Goal: Task Accomplishment & Management: Manage account settings

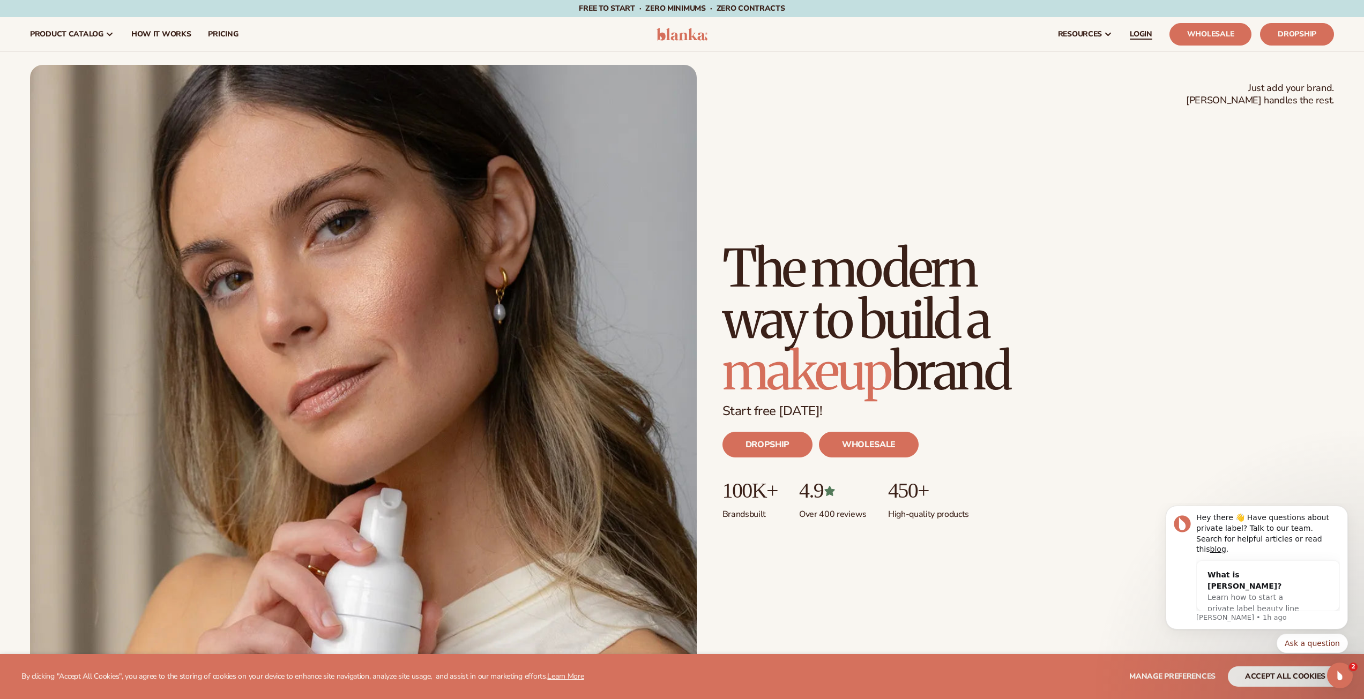
click at [1144, 33] on span "LOGIN" at bounding box center [1141, 34] width 23 height 9
click at [1137, 37] on span "LOGIN" at bounding box center [1141, 34] width 23 height 9
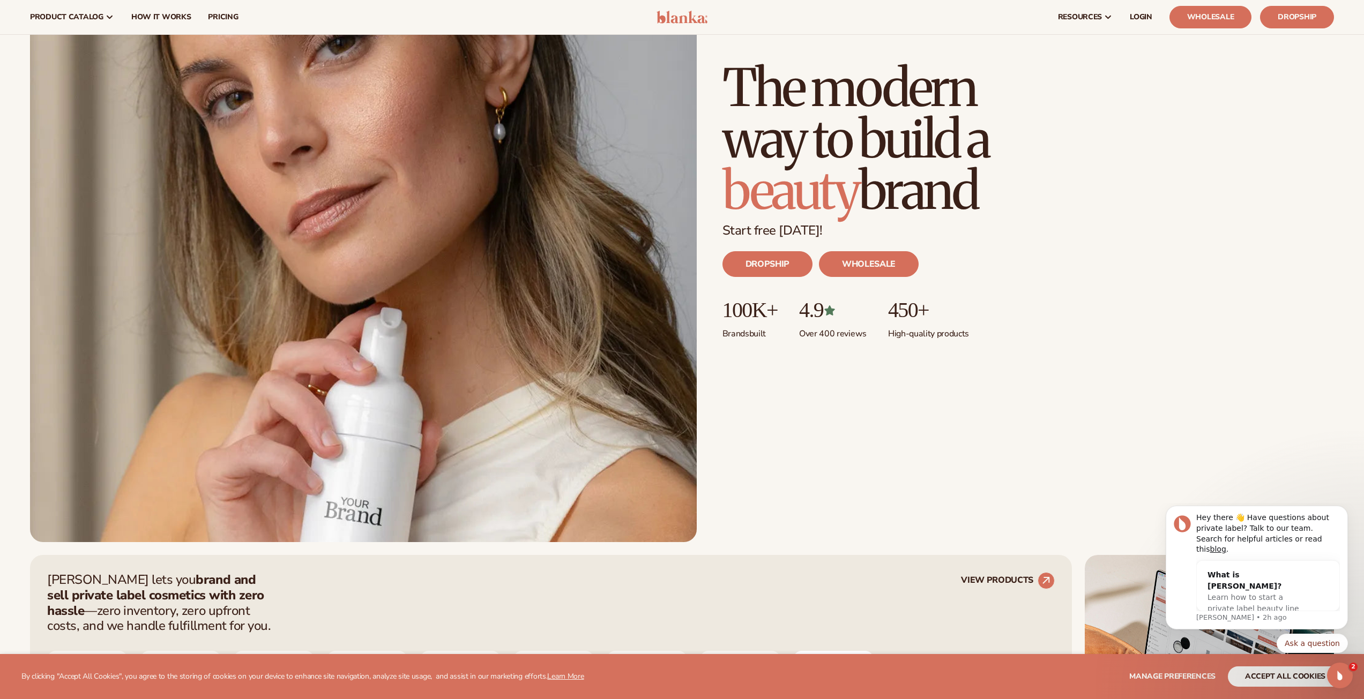
scroll to position [178, 0]
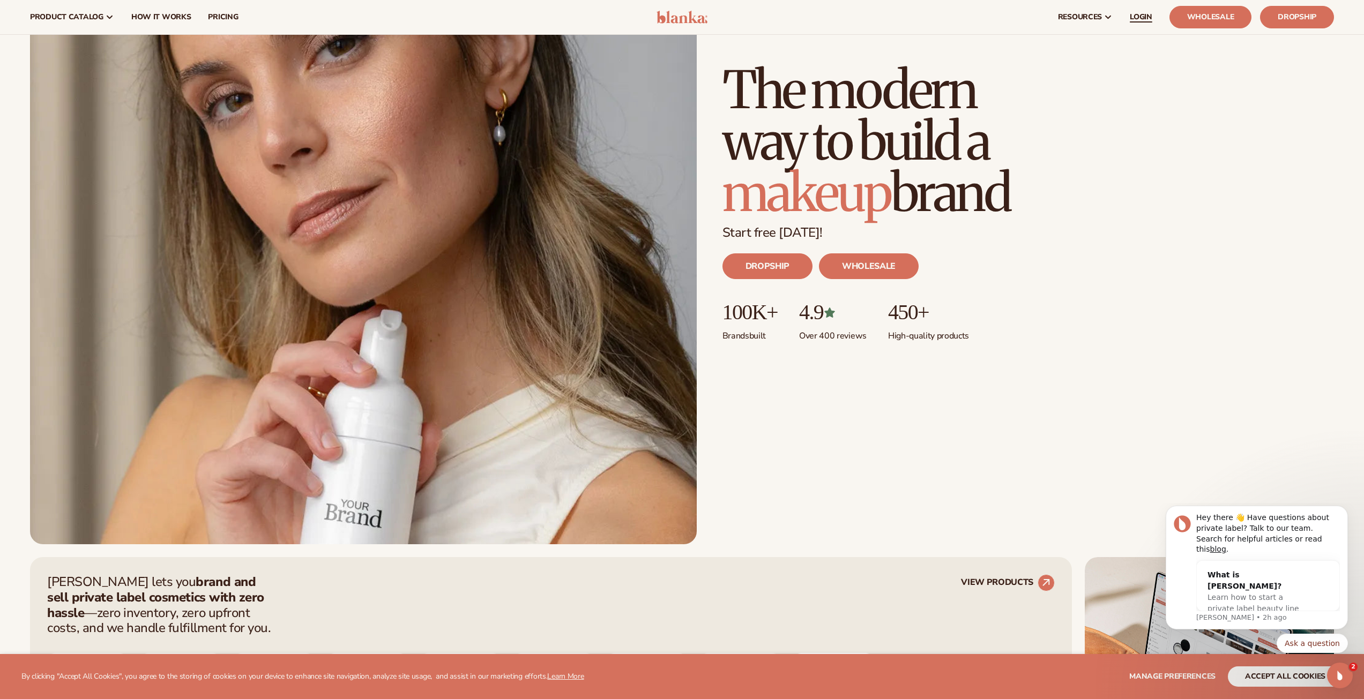
click at [1138, 13] on span "LOGIN" at bounding box center [1141, 17] width 23 height 9
